Goal: Task Accomplishment & Management: Complete application form

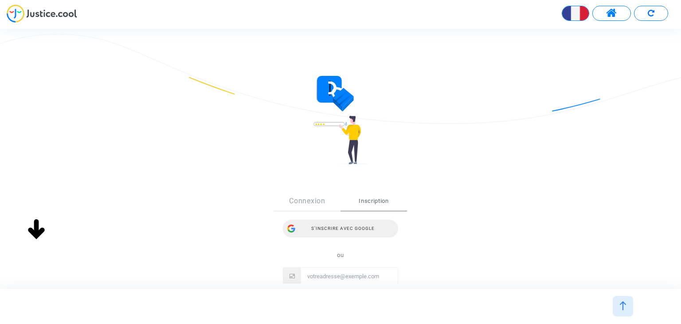
click at [351, 228] on div "S’inscrire avec Google" at bounding box center [340, 229] width 115 height 18
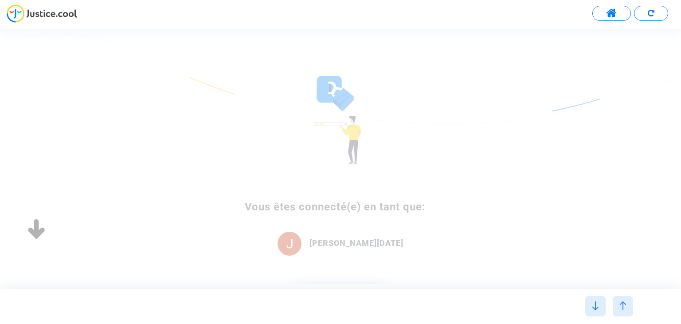
type input "française"
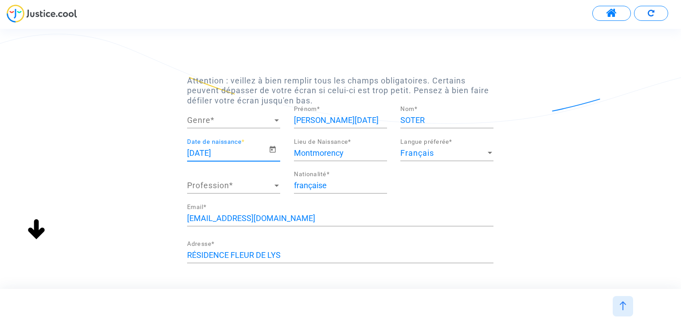
click at [198, 152] on input "[DATE]" at bounding box center [227, 153] width 81 height 9
click at [196, 152] on input "28/08/1991" at bounding box center [227, 153] width 81 height 9
click at [271, 148] on icon "Open calendar" at bounding box center [273, 149] width 6 height 7
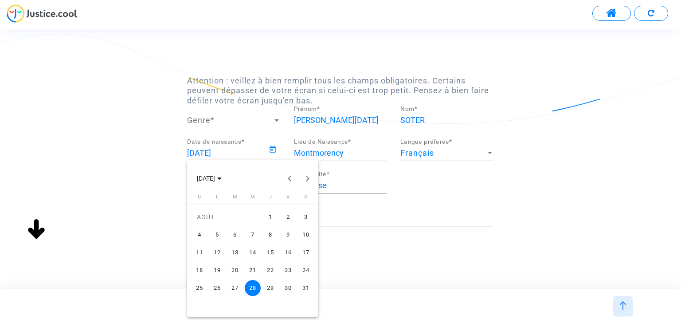
click at [275, 288] on div "29" at bounding box center [271, 288] width 16 height 16
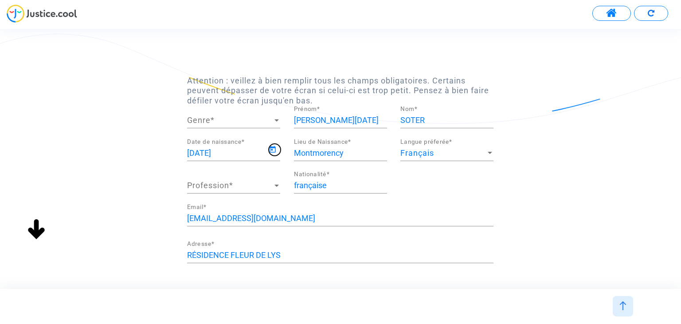
type input "29/08/1991"
click at [201, 185] on span "Profession" at bounding box center [229, 185] width 85 height 9
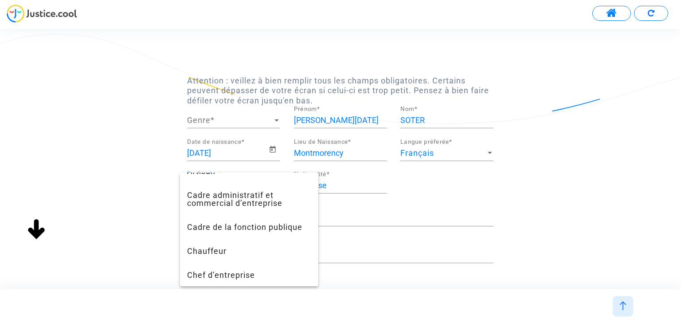
scroll to position [41, 0]
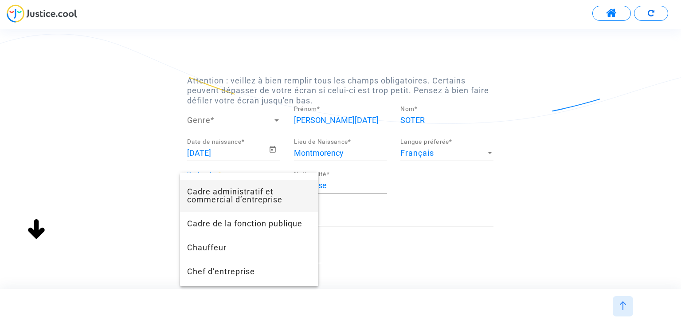
click at [255, 197] on span "Cadre administratif et commercial d’entreprise" at bounding box center [249, 196] width 124 height 32
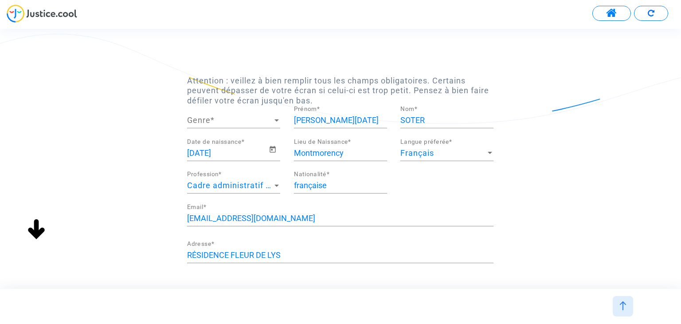
click at [617, 194] on div "Attention : veillez à bien remplir tous les champs obligatoires. Certains peuve…" at bounding box center [340, 241] width 681 height 331
click at [566, 232] on div "Attention : veillez à bien remplir tous les champs obligatoires. Certains peuve…" at bounding box center [340, 241] width 681 height 331
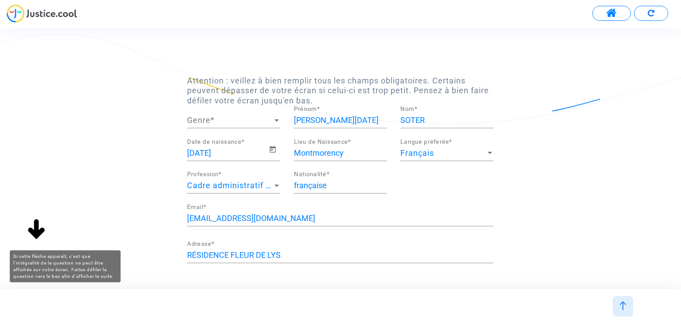
click at [37, 228] on img at bounding box center [36, 230] width 28 height 28
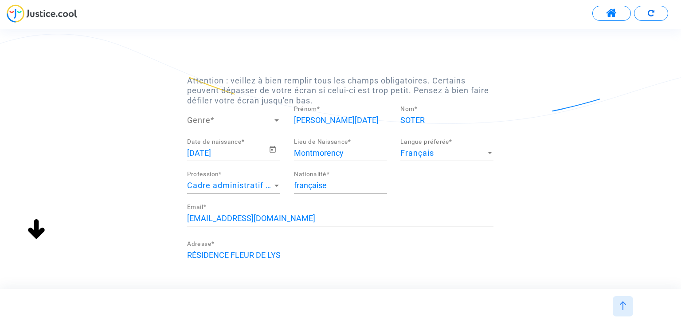
click at [40, 234] on img at bounding box center [36, 230] width 28 height 28
click at [173, 220] on div "Attention : veillez à bien remplir tous les champs obligatoires. Certains peuve…" at bounding box center [340, 241] width 681 height 331
click at [273, 119] on div at bounding box center [277, 120] width 8 height 9
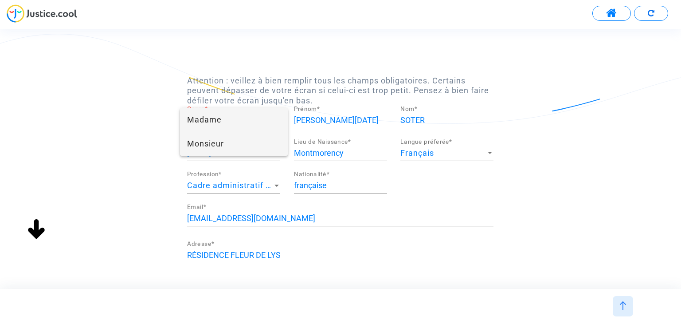
click at [230, 145] on span "Monsieur" at bounding box center [233, 144] width 93 height 24
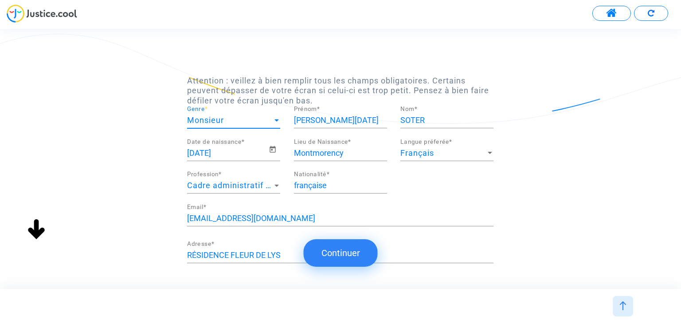
click at [360, 254] on button "Continuer" at bounding box center [341, 252] width 74 height 27
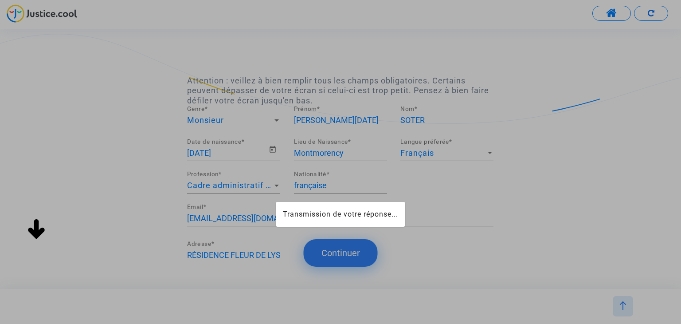
click at [342, 253] on div at bounding box center [340, 162] width 681 height 324
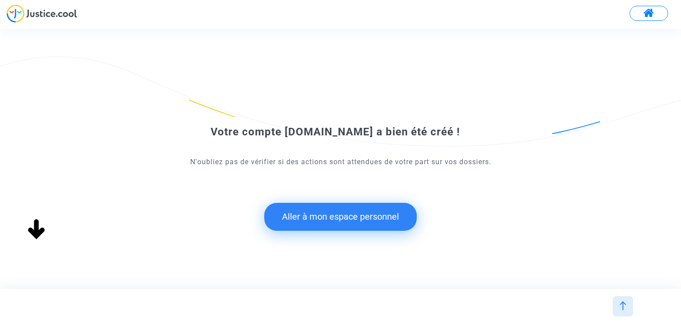
click at [337, 215] on button "Aller à mon espace personnel" at bounding box center [340, 216] width 153 height 27
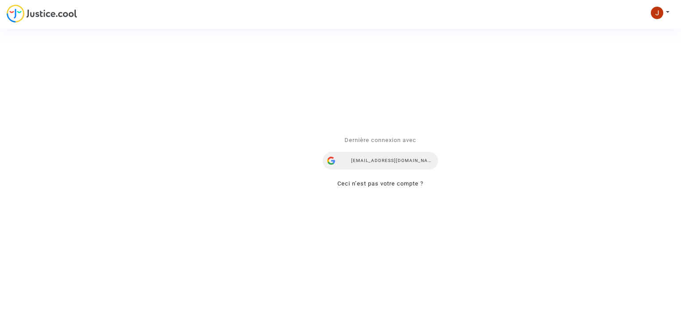
click at [369, 166] on div "[EMAIL_ADDRESS][DOMAIN_NAME]" at bounding box center [380, 161] width 115 height 18
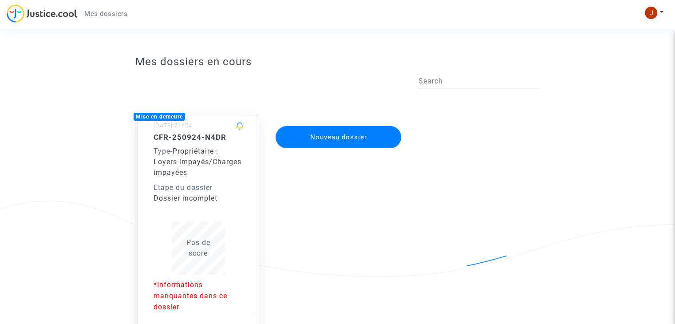
click at [110, 116] on app-disputes-list "Mes dossiers en cours Search Mise en demeure [DATE] 21h24 CFR-250924-N4DR Type …" at bounding box center [337, 230] width 607 height 359
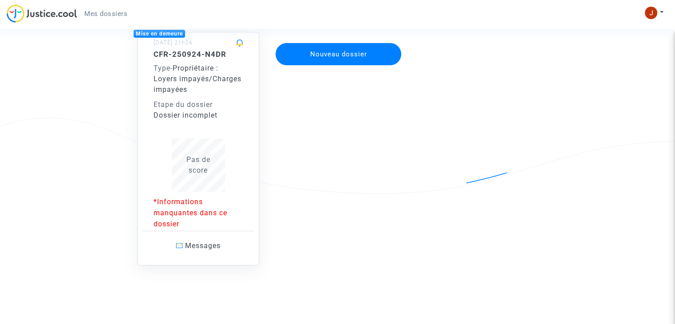
scroll to position [86, 0]
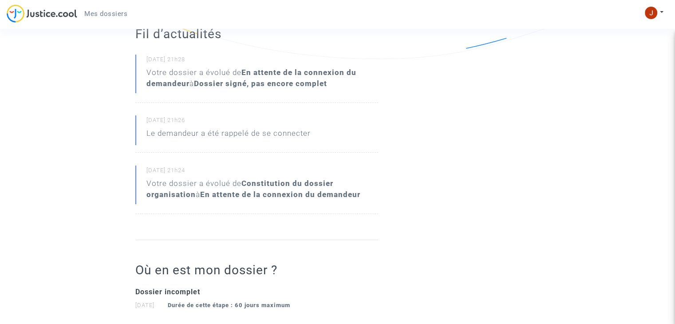
scroll to position [216, 0]
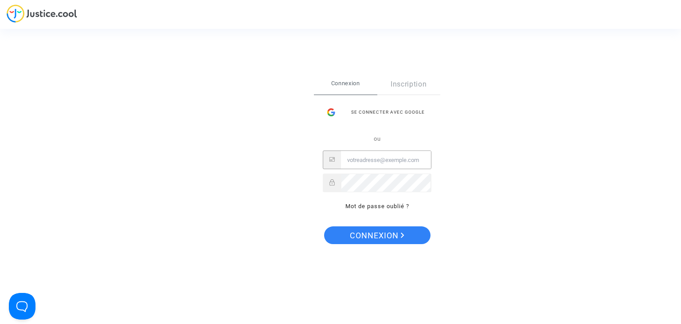
click at [376, 165] on input "Email" at bounding box center [386, 160] width 90 height 18
click at [380, 112] on div "Se connecter avec Google" at bounding box center [377, 112] width 109 height 18
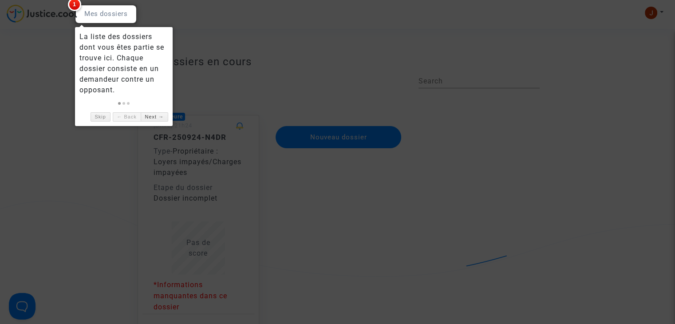
click at [78, 153] on div at bounding box center [337, 162] width 675 height 324
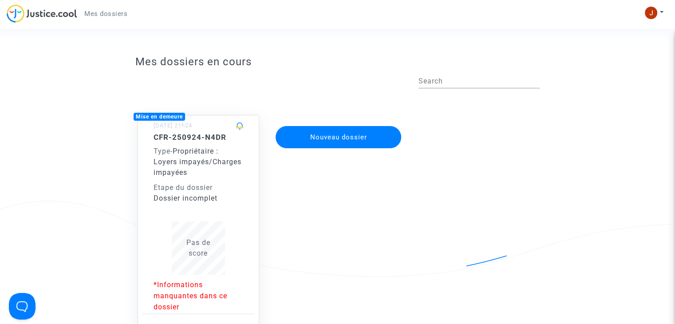
click at [193, 176] on div "Type - Propriétaire : Loyers impayés/Charges impayées" at bounding box center [198, 162] width 90 height 32
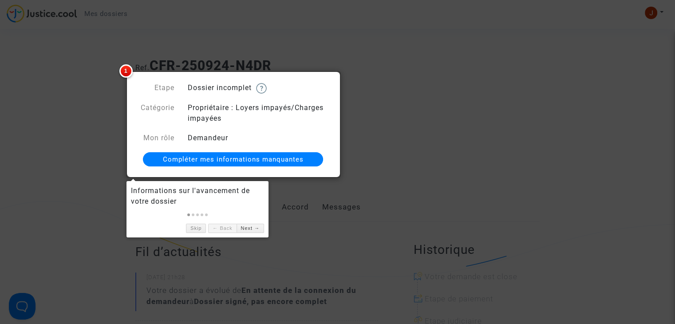
click at [213, 157] on span "Compléter mes informations manquantes" at bounding box center [233, 159] width 141 height 8
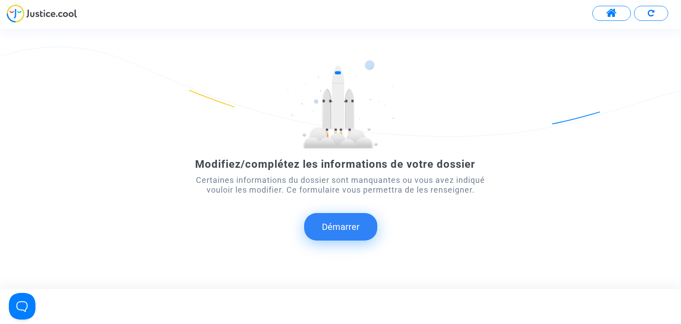
click at [358, 219] on button "Démarrer" at bounding box center [340, 226] width 73 height 27
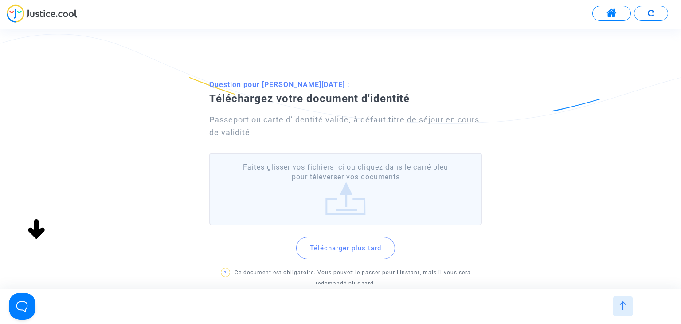
click at [348, 204] on label "Faites glisser vos fichiers ici ou cliquez dans le carré bleu pour téléverser v…" at bounding box center [345, 189] width 272 height 73
click at [0, 0] on input "Faites glisser vos fichiers ici ou cliquez dans le carré bleu pour téléverser v…" at bounding box center [0, 0] width 0 height 0
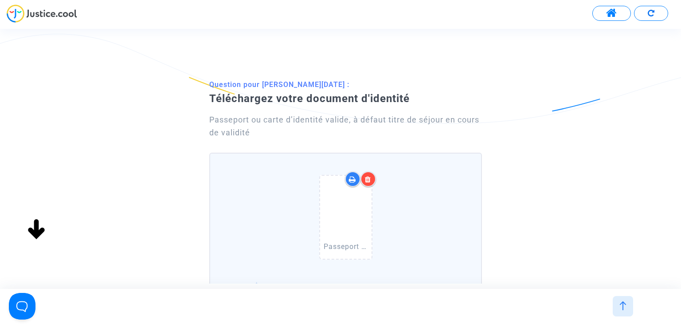
click at [82, 220] on div "Question pour Jean-Noël SOTER : Téléchargez votre document d'identité Passeport…" at bounding box center [340, 254] width 681 height 356
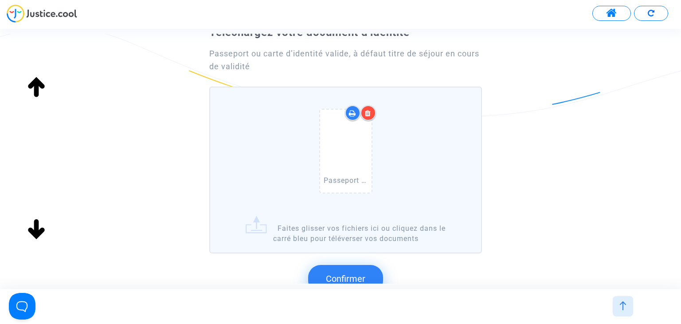
scroll to position [122, 0]
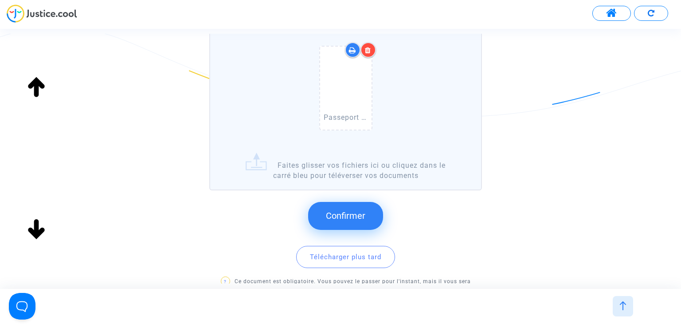
click at [324, 210] on button "Confirmer" at bounding box center [345, 215] width 75 height 27
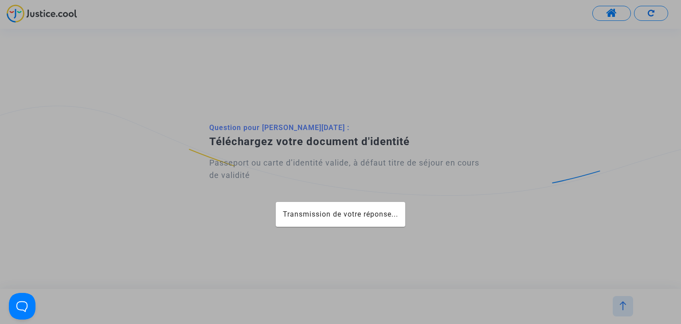
scroll to position [0, 0]
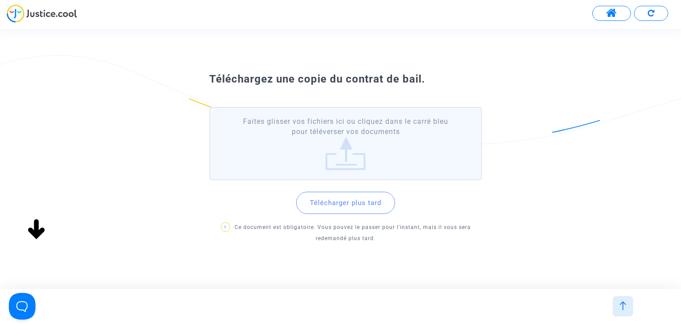
click at [334, 158] on label "Faites glisser vos fichiers ici ou cliquez dans le carré bleu pour téléverser v…" at bounding box center [345, 143] width 272 height 73
click at [0, 0] on input "Faites glisser vos fichiers ici ou cliquez dans le carré bleu pour téléverser v…" at bounding box center [0, 0] width 0 height 0
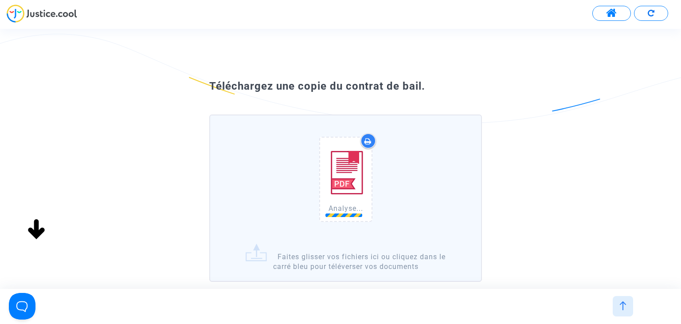
click at [185, 189] on div "Téléchargez une copie du contrat de bail. Analyse... Faites glisser vos fichier…" at bounding box center [340, 213] width 681 height 274
click at [185, 189] on div "Téléchargez une copie du contrat de bail. Contrat location meublÃ©e - LEVEILLE…" at bounding box center [340, 235] width 681 height 318
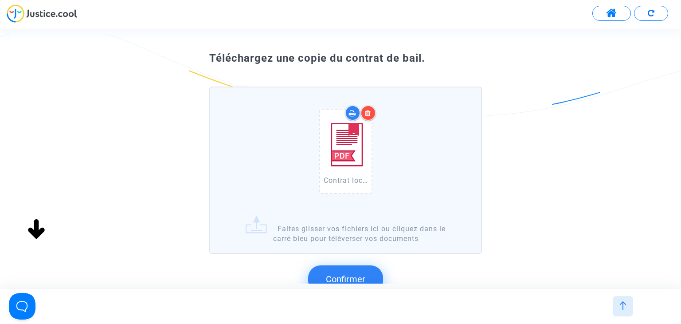
scroll to position [84, 0]
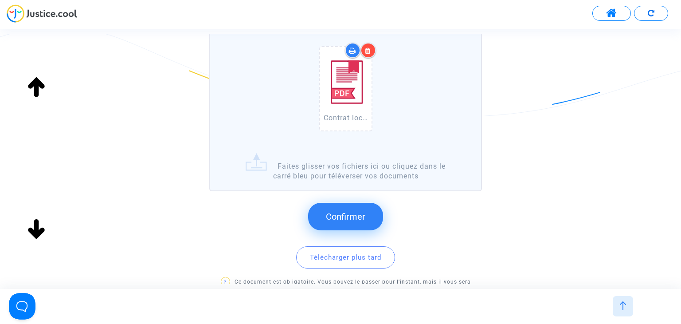
click at [357, 215] on span "Confirmer" at bounding box center [345, 216] width 39 height 11
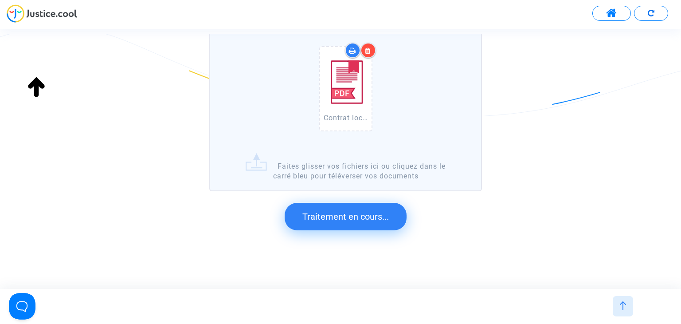
scroll to position [0, 0]
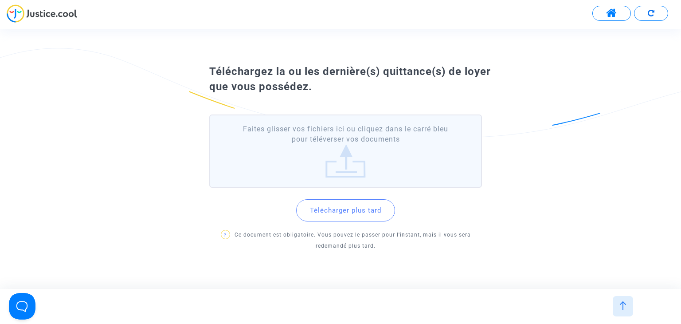
click at [337, 164] on label "Faites glisser vos fichiers ici ou cliquez dans le carré bleu pour téléverser v…" at bounding box center [345, 150] width 272 height 73
click at [0, 0] on input "Faites glisser vos fichiers ici ou cliquez dans le carré bleu pour téléverser v…" at bounding box center [0, 0] width 0 height 0
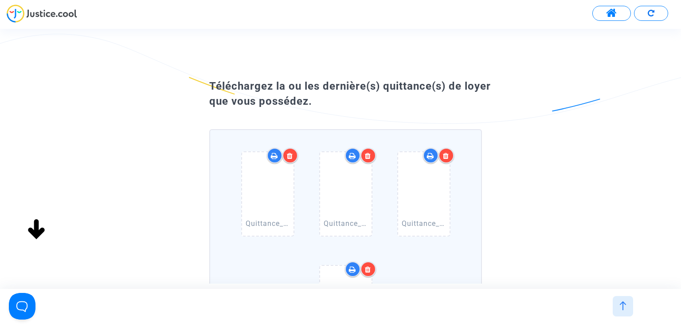
click at [619, 142] on div "Téléchargez la ou les dernière(s) quittance(s) de loyer que vous possédez. Quit…" at bounding box center [340, 299] width 681 height 446
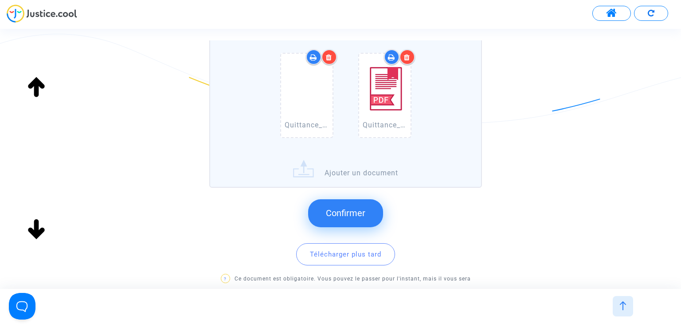
click at [364, 210] on span "Confirmer" at bounding box center [345, 213] width 39 height 11
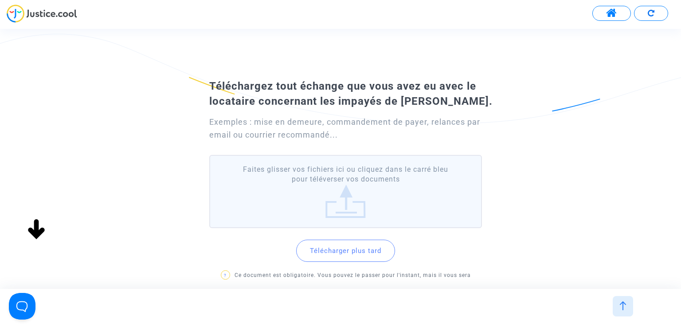
click at [338, 189] on label "Faites glisser vos fichiers ici ou cliquez dans le carré bleu pour téléverser v…" at bounding box center [345, 191] width 272 height 73
click at [0, 0] on input "Faites glisser vos fichiers ici ou cliquez dans le carré bleu pour téléverser v…" at bounding box center [0, 0] width 0 height 0
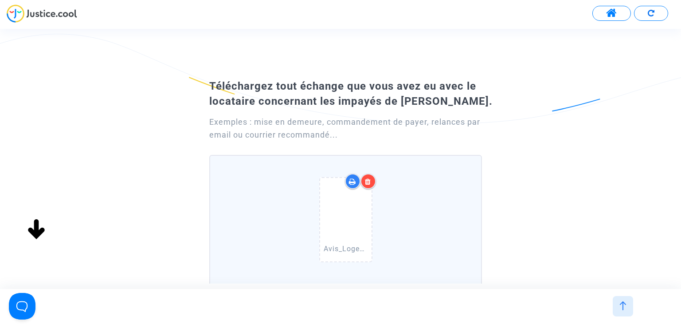
click at [606, 155] on div "Téléchargez tout échange que vous avez eu avec le locataire concernant les impa…" at bounding box center [340, 255] width 681 height 358
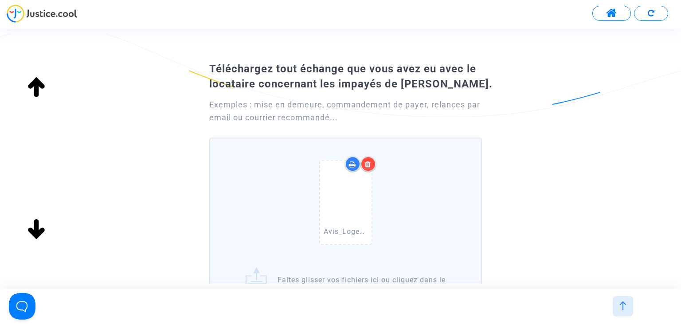
scroll to position [124, 0]
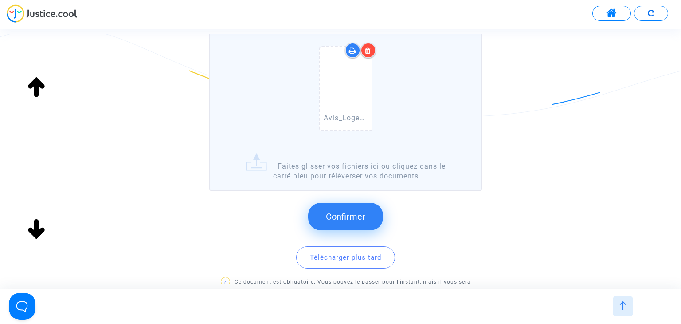
click at [369, 217] on button "Confirmer" at bounding box center [345, 216] width 75 height 27
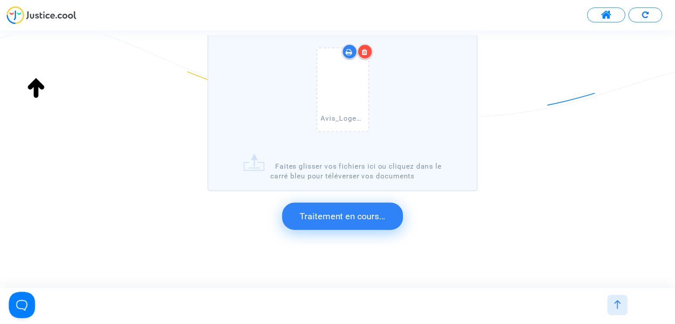
scroll to position [0, 0]
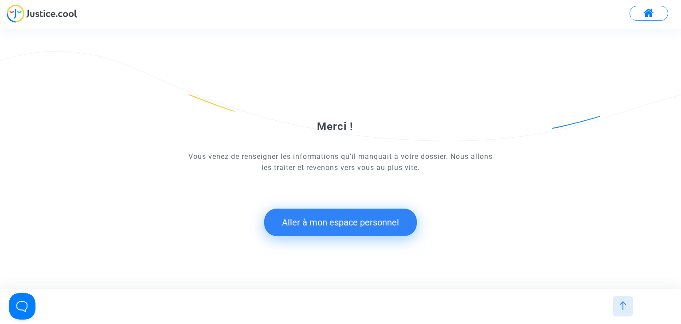
click at [367, 224] on button "Aller à mon espace personnel" at bounding box center [340, 221] width 153 height 27
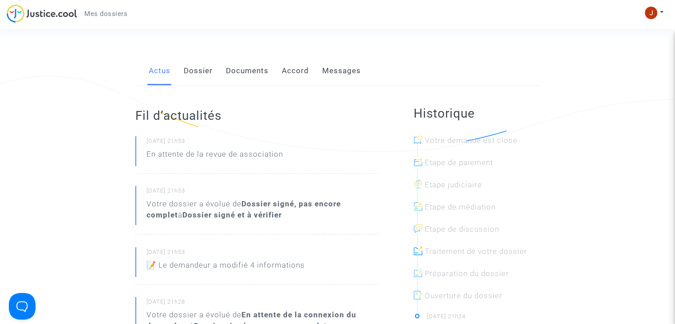
scroll to position [124, 0]
click at [118, 14] on span "Mes dossiers" at bounding box center [105, 14] width 43 height 8
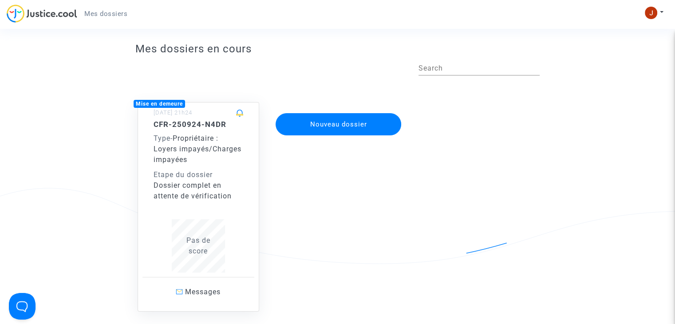
scroll to position [11, 0]
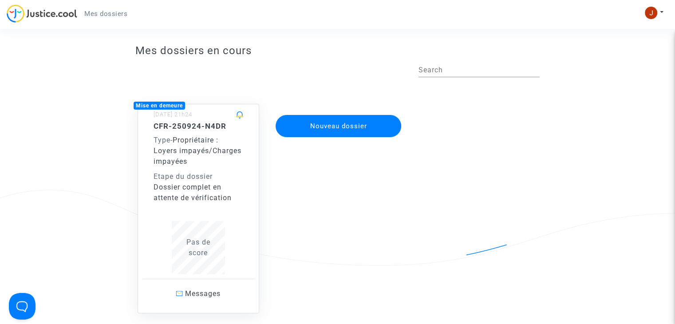
click at [120, 14] on span "Mes dossiers" at bounding box center [105, 14] width 43 height 8
click at [195, 288] on p "Messages" at bounding box center [198, 293] width 112 height 11
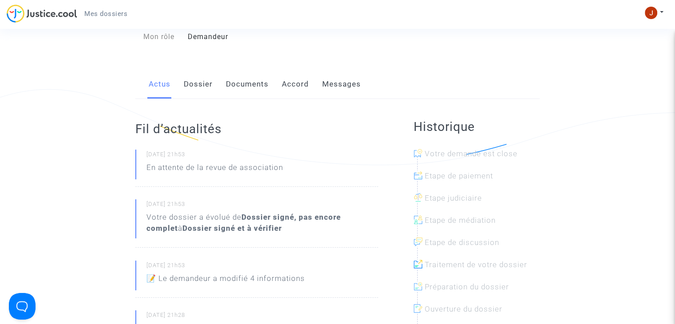
scroll to position [98, 0]
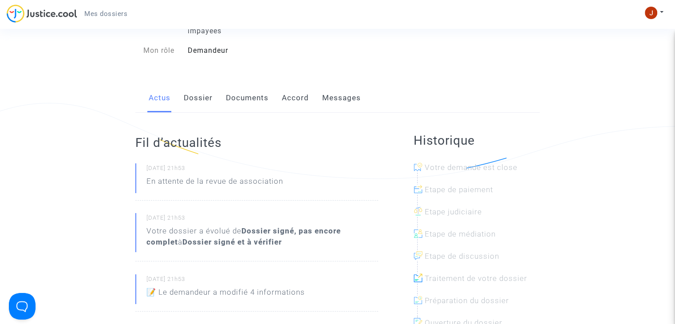
click at [192, 100] on link "Dossier" at bounding box center [198, 97] width 29 height 29
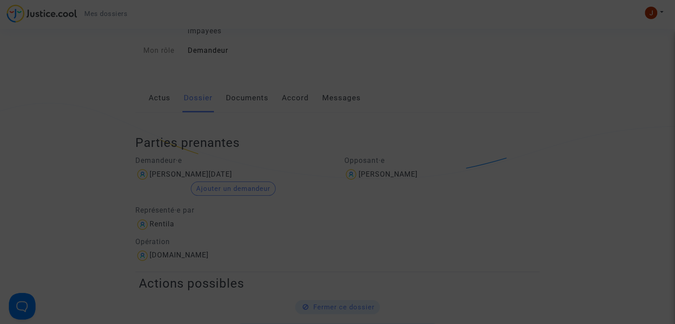
click at [546, 102] on div at bounding box center [337, 162] width 675 height 324
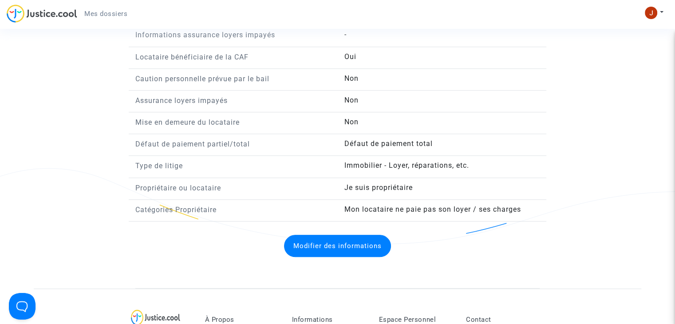
scroll to position [782, 0]
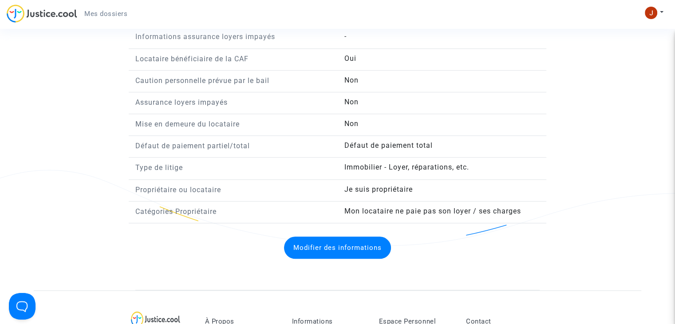
click at [372, 245] on button "Modifier des informations" at bounding box center [337, 247] width 107 height 22
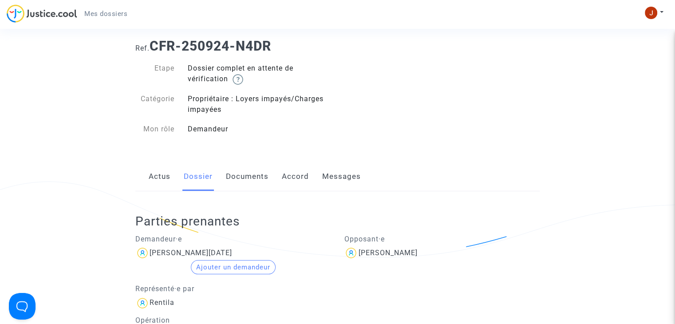
scroll to position [16, 0]
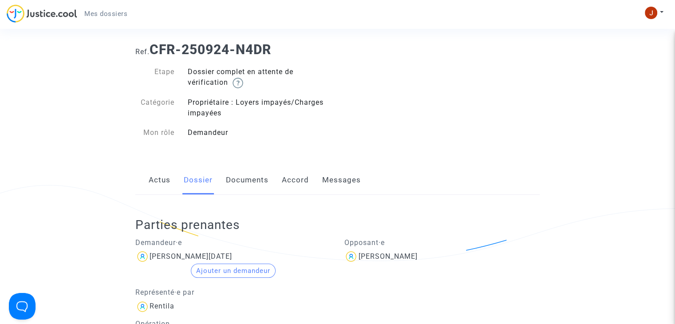
click at [294, 178] on link "Accord" at bounding box center [295, 179] width 27 height 29
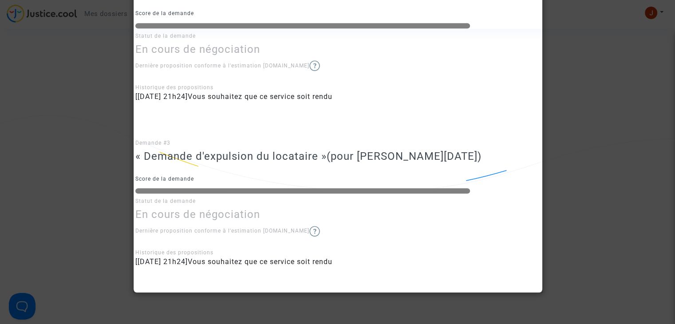
scroll to position [463, 0]
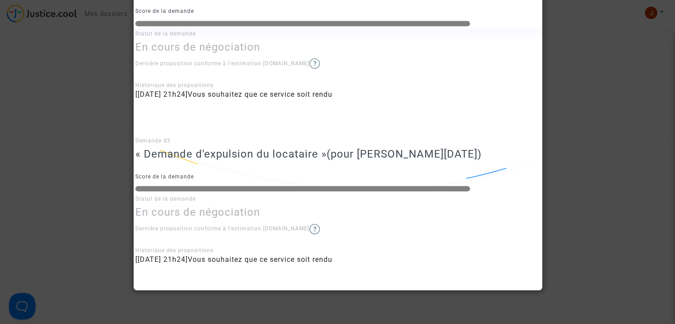
click at [601, 199] on div at bounding box center [337, 162] width 675 height 324
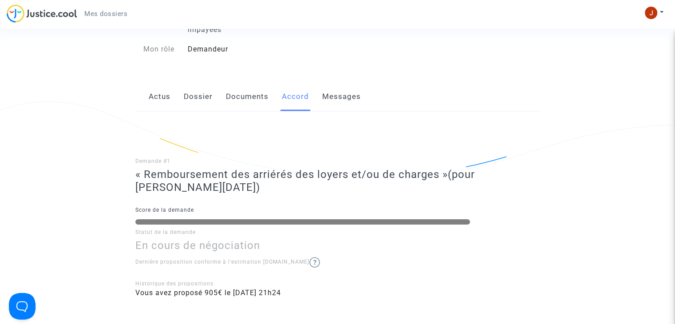
scroll to position [98, 0]
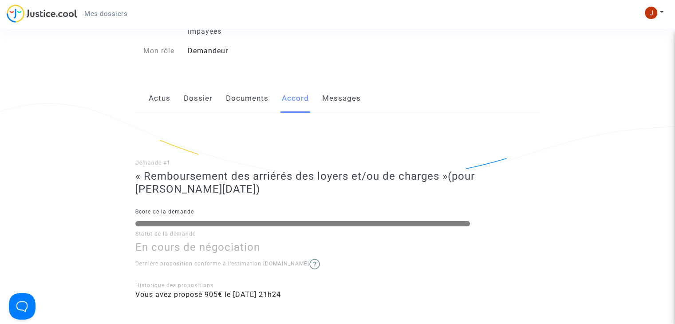
click at [351, 100] on link "Messages" at bounding box center [341, 98] width 39 height 29
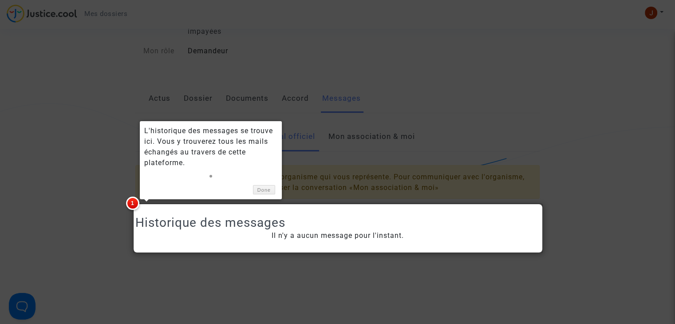
click at [417, 104] on div at bounding box center [337, 162] width 675 height 324
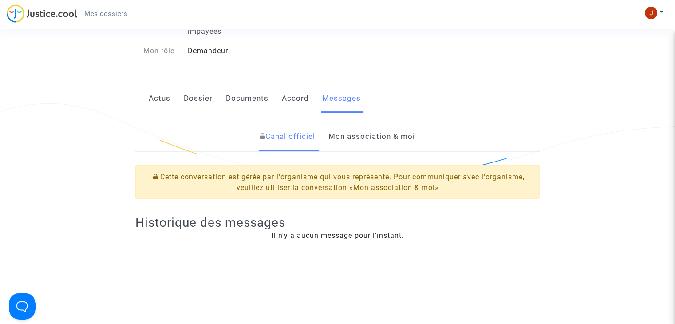
click at [375, 136] on link "Mon association & moi" at bounding box center [371, 136] width 86 height 29
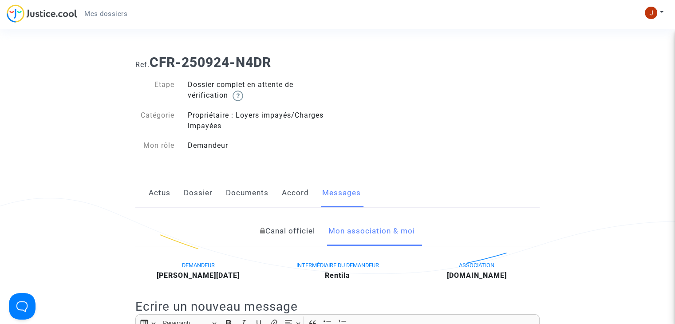
scroll to position [2, 0]
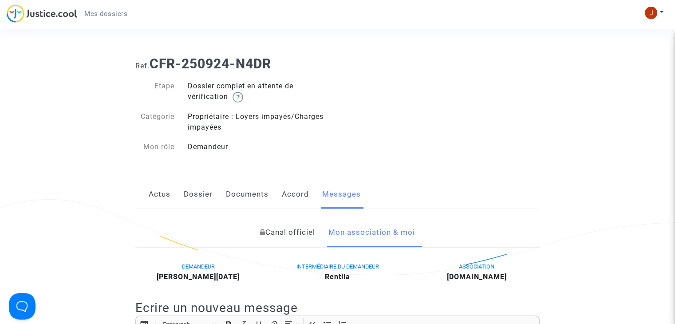
click at [165, 195] on link "Actus" at bounding box center [160, 194] width 22 height 29
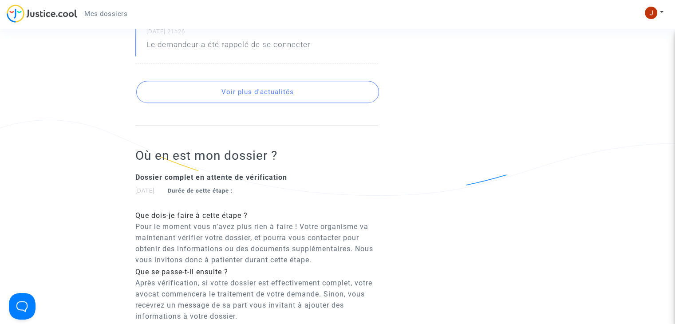
scroll to position [458, 0]
